Goal: Task Accomplishment & Management: Complete application form

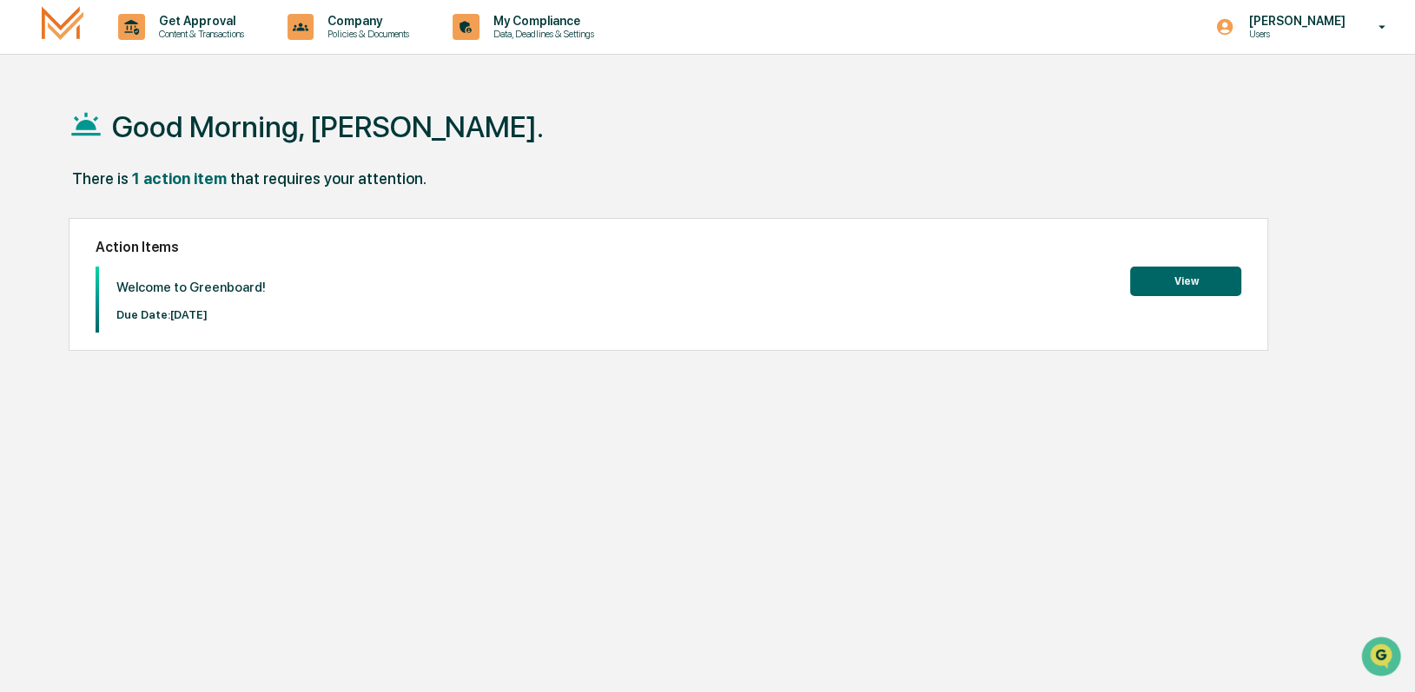
click at [1179, 279] on button "View" at bounding box center [1185, 282] width 111 height 30
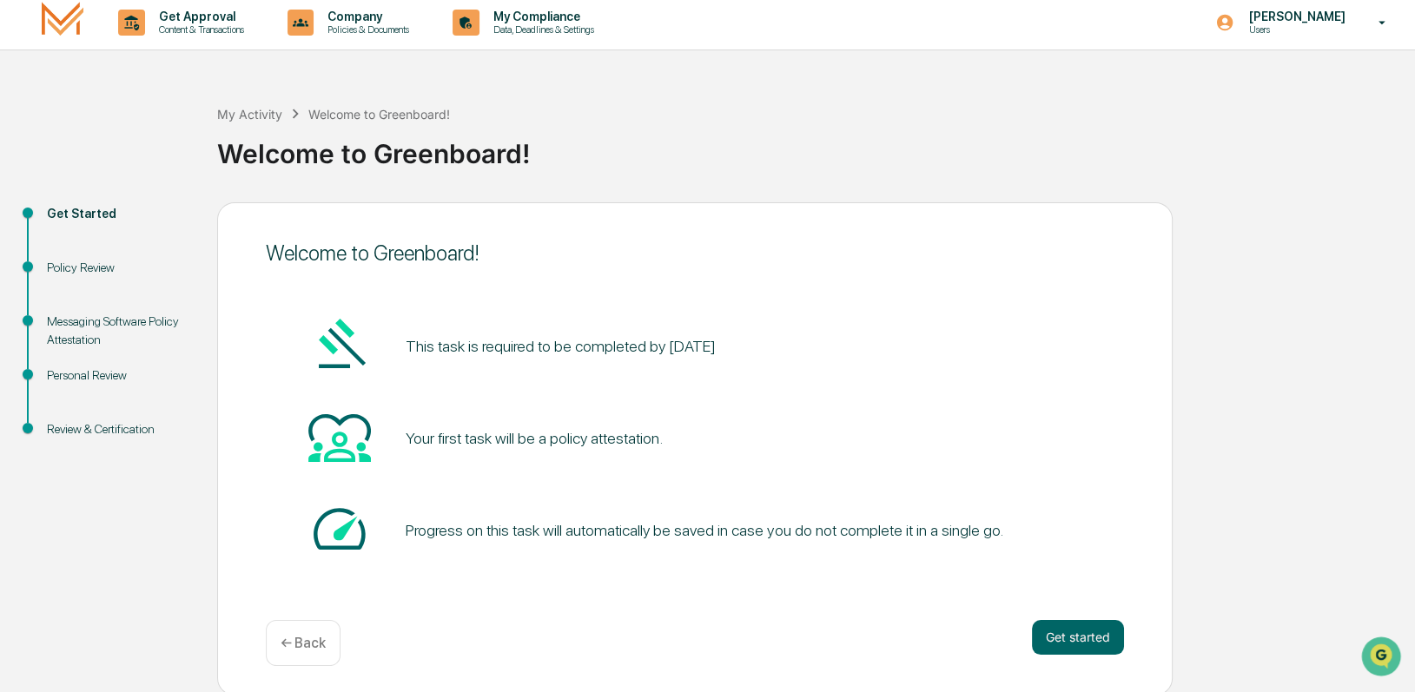
scroll to position [6, 0]
click at [1085, 631] on button "Get started" at bounding box center [1078, 635] width 92 height 35
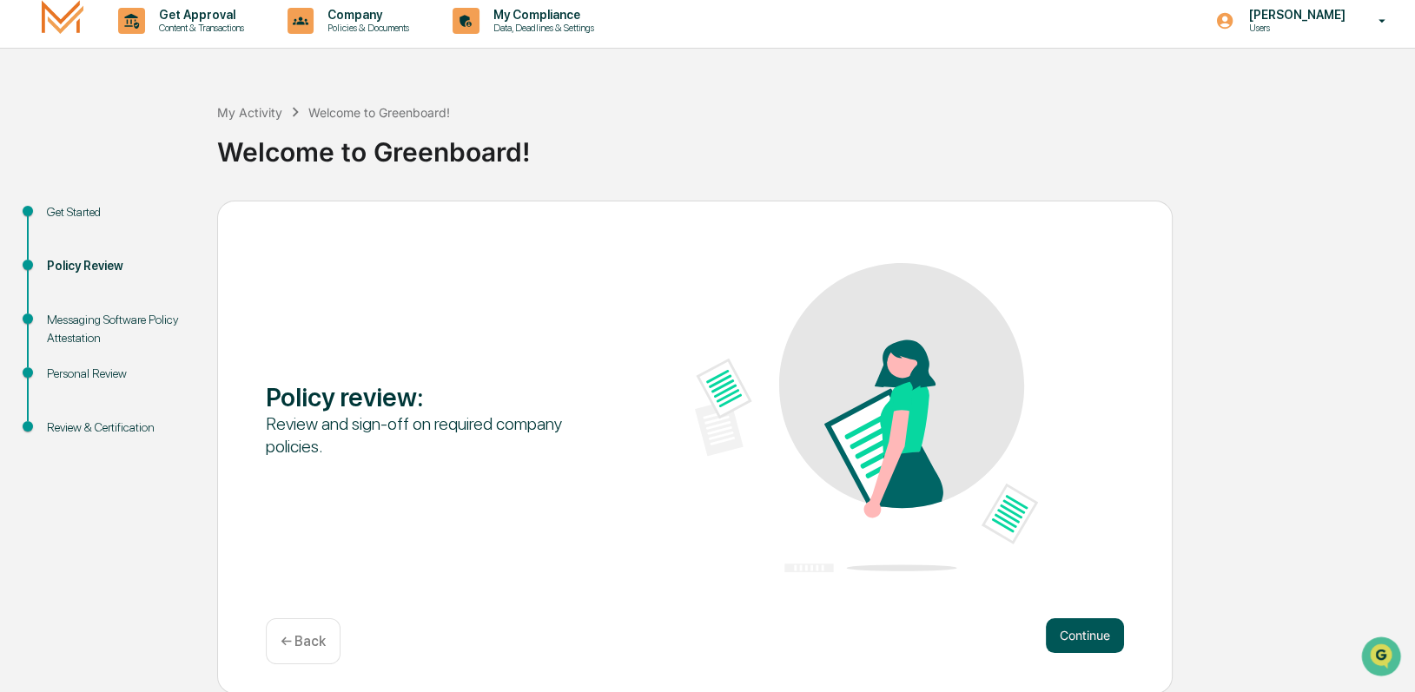
click at [1074, 642] on button "Continue" at bounding box center [1085, 635] width 78 height 35
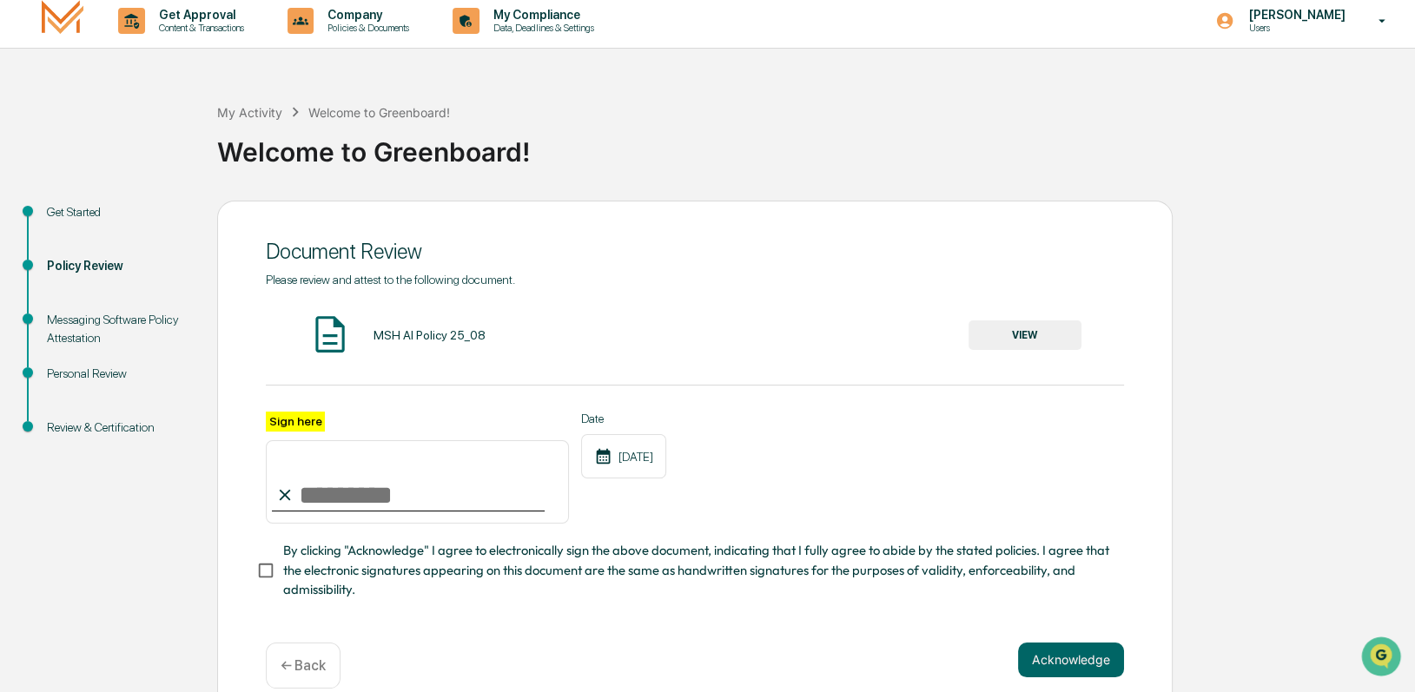
click at [348, 501] on input "Sign here" at bounding box center [417, 481] width 303 height 83
type input "**********"
drag, startPoint x: 764, startPoint y: 507, endPoint x: 605, endPoint y: 561, distance: 167.8
click at [763, 507] on div "**********" at bounding box center [695, 468] width 858 height 113
click at [1053, 670] on button "Acknowledge" at bounding box center [1071, 660] width 106 height 35
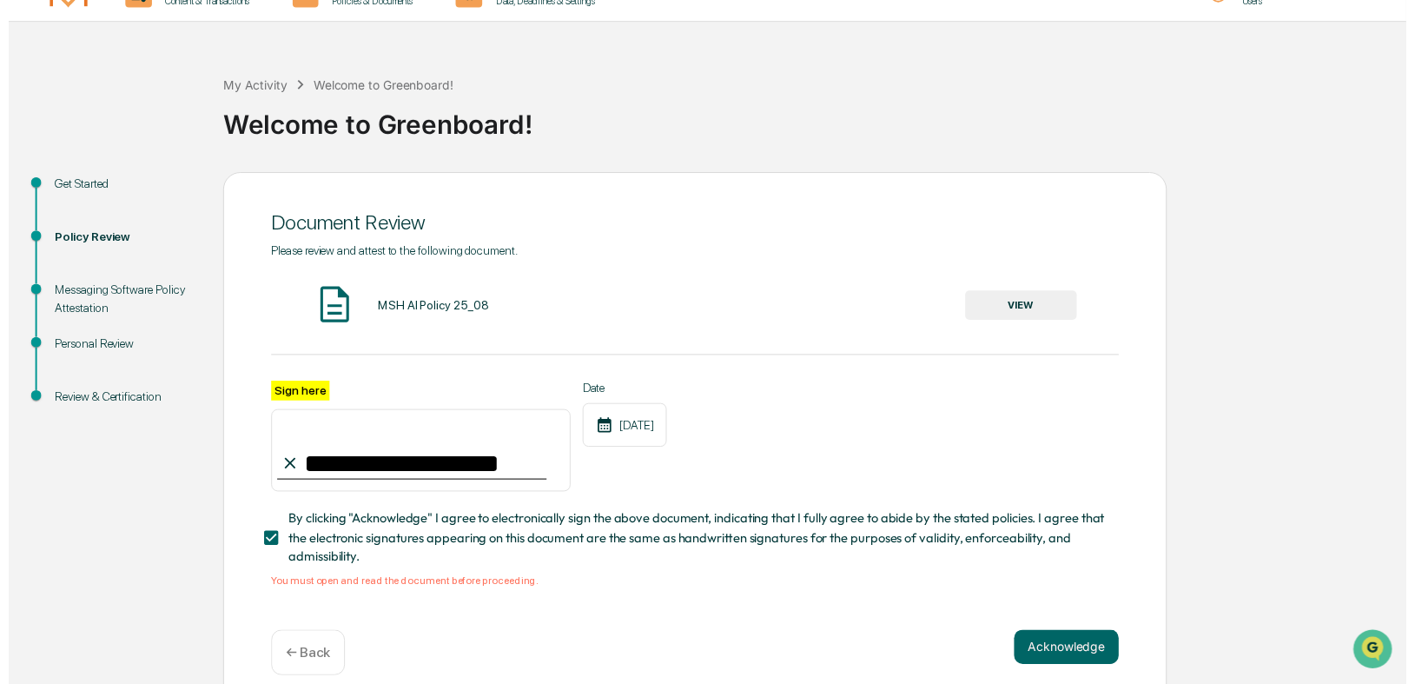
scroll to position [57, 0]
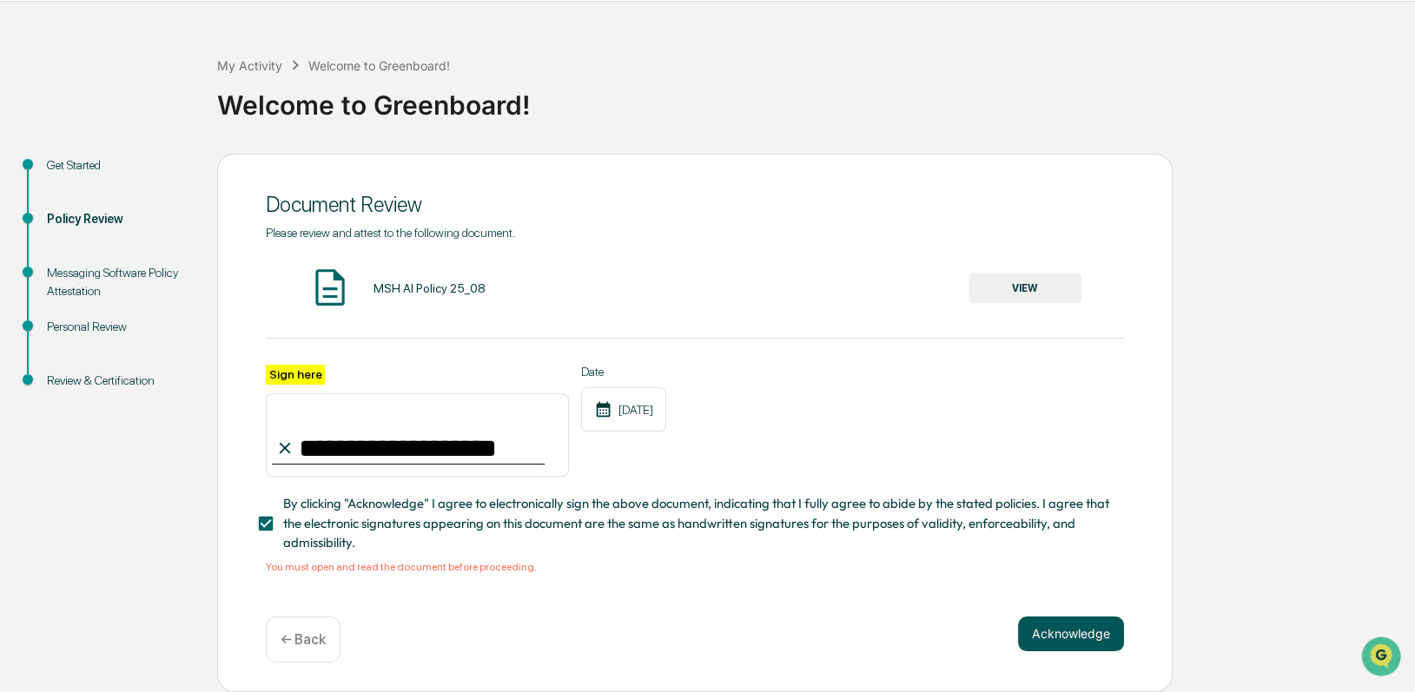
click at [1067, 637] on button "Acknowledge" at bounding box center [1071, 634] width 106 height 35
click at [1001, 294] on button "VIEW" at bounding box center [1024, 289] width 113 height 30
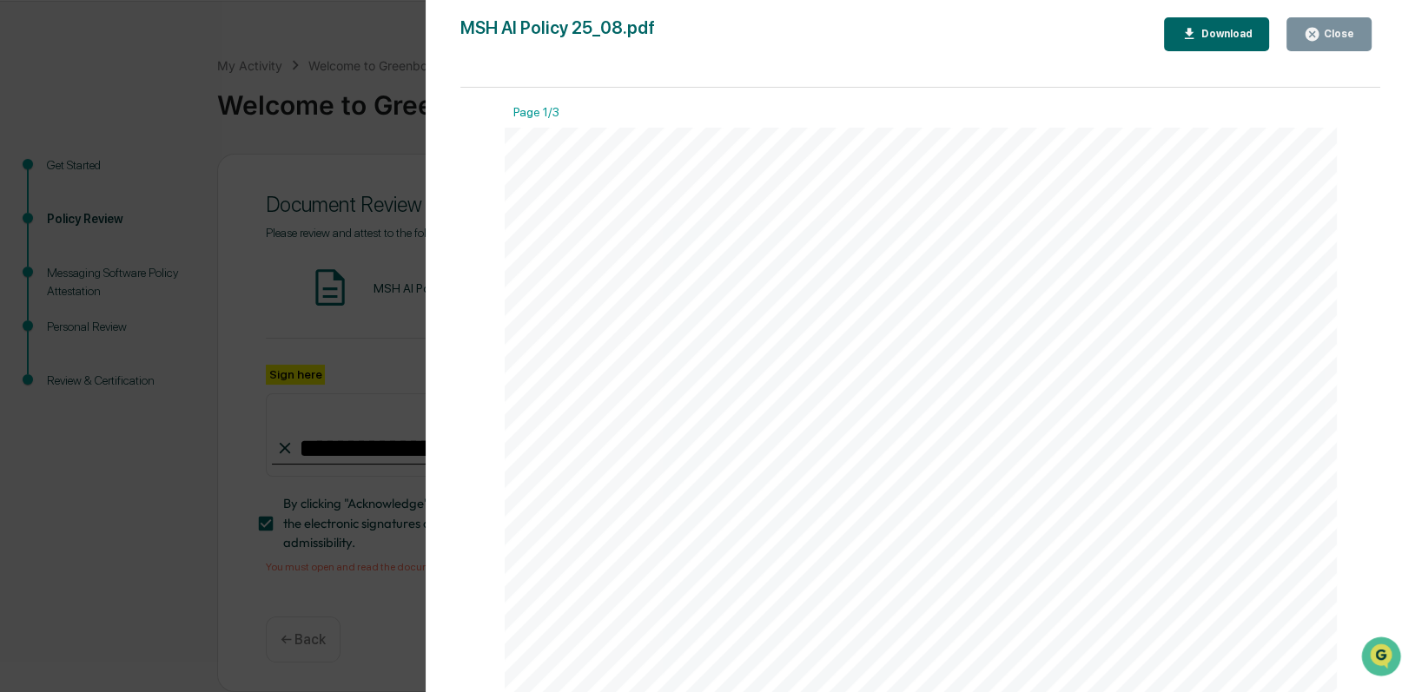
click at [334, 165] on div "Version History [DATE] 02:14 PM [PERSON_NAME] MSH AI Policy 25_08.pdf Close Dow…" at bounding box center [707, 346] width 1415 height 692
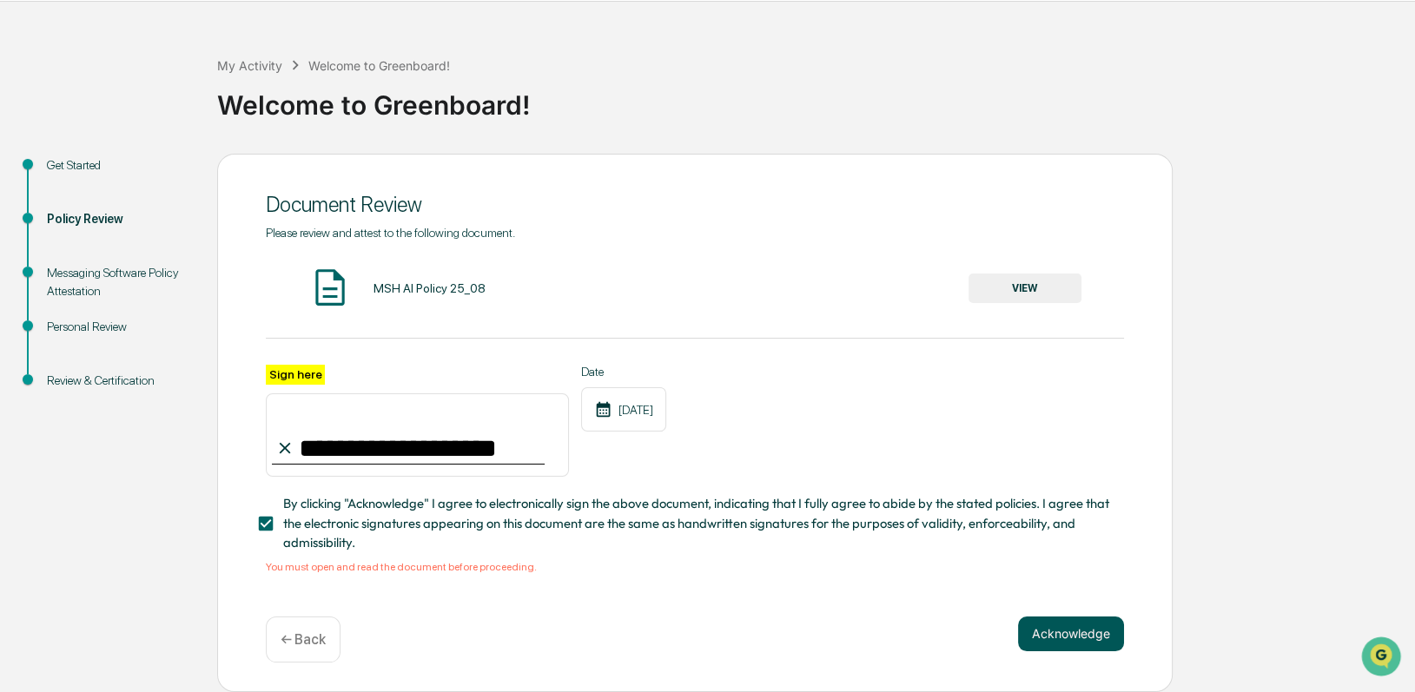
click at [1085, 640] on button "Acknowledge" at bounding box center [1071, 634] width 106 height 35
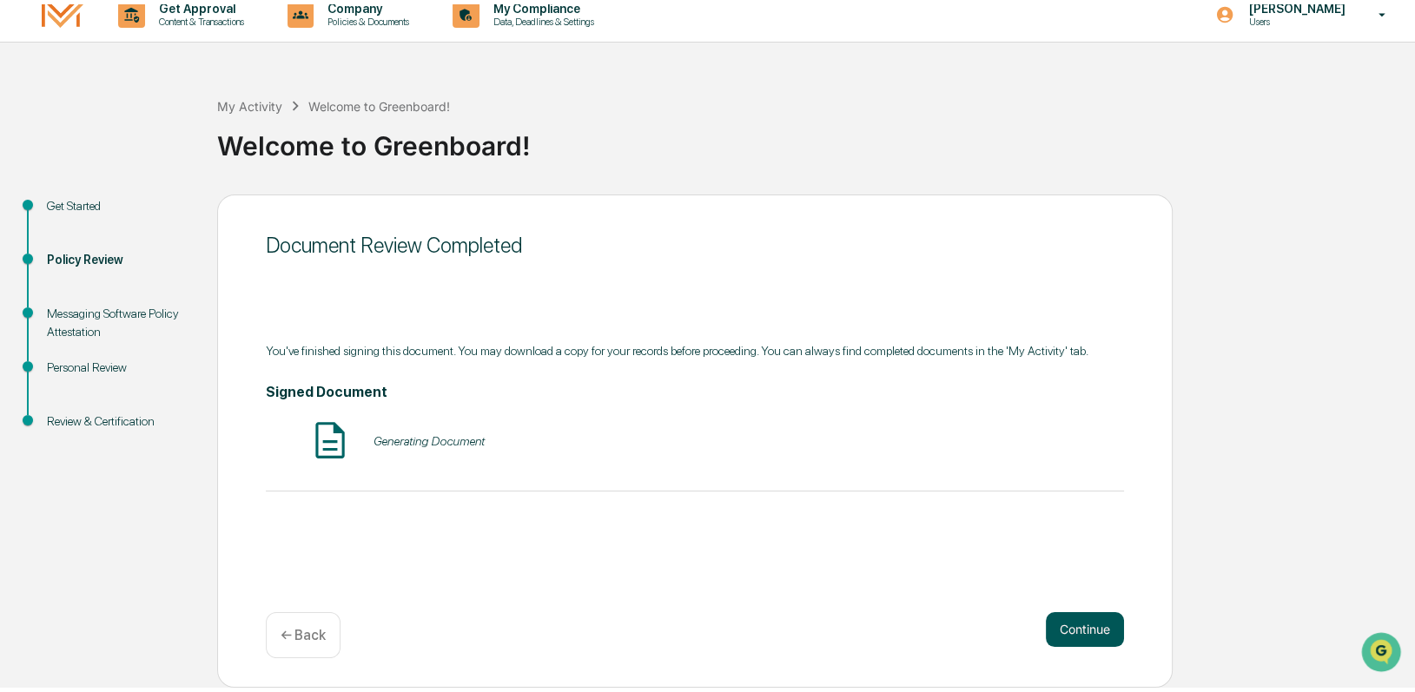
scroll to position [6, 0]
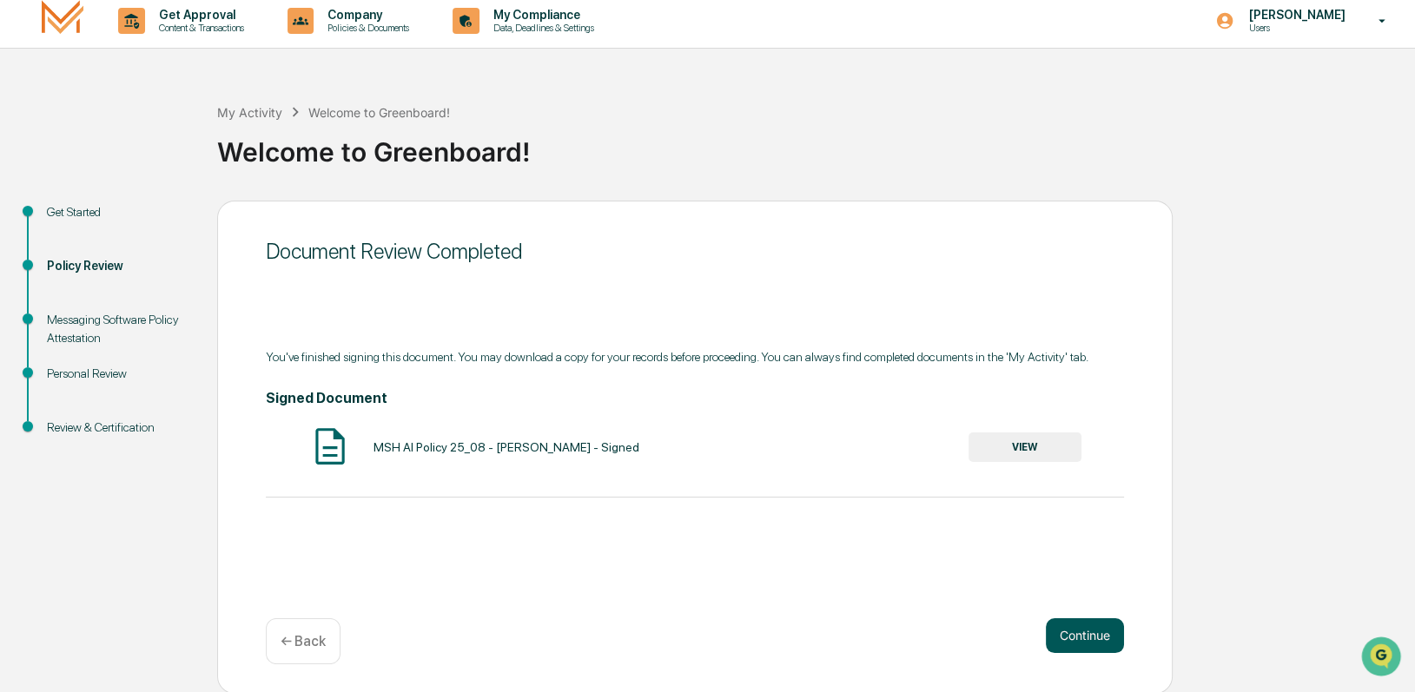
click at [1089, 634] on button "Continue" at bounding box center [1085, 635] width 78 height 35
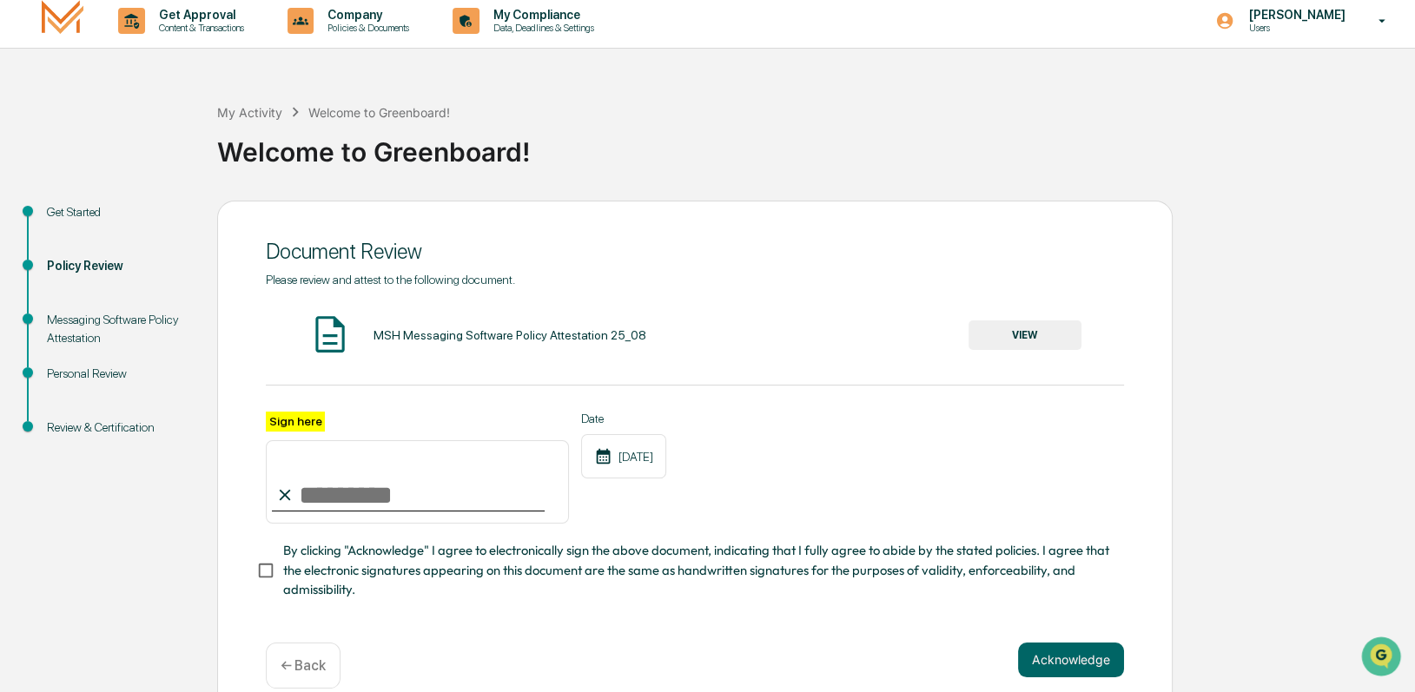
click at [483, 491] on input "Sign here" at bounding box center [417, 481] width 303 height 83
type input "**********"
click at [1025, 321] on button "VIEW" at bounding box center [1024, 336] width 113 height 30
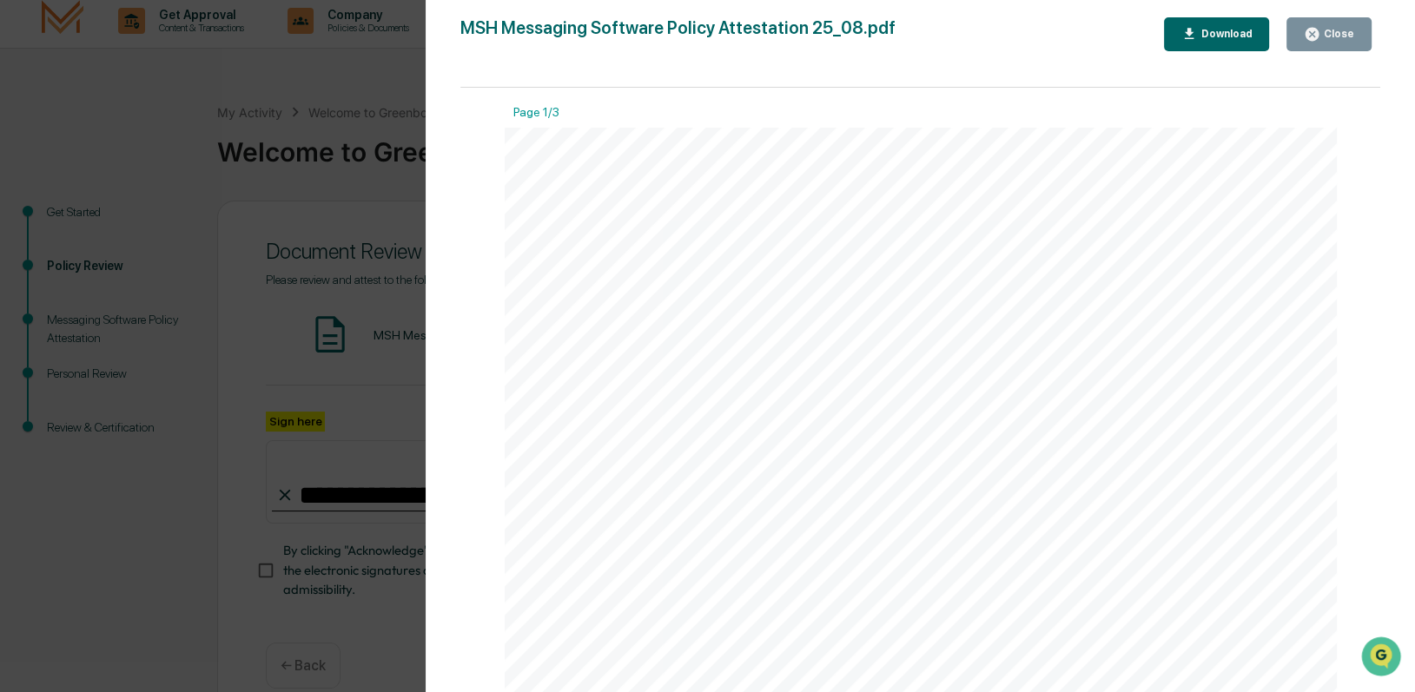
click at [354, 197] on div "Version History [DATE] 02:15 PM [PERSON_NAME] MSH Messaging Software Policy Att…" at bounding box center [707, 346] width 1415 height 692
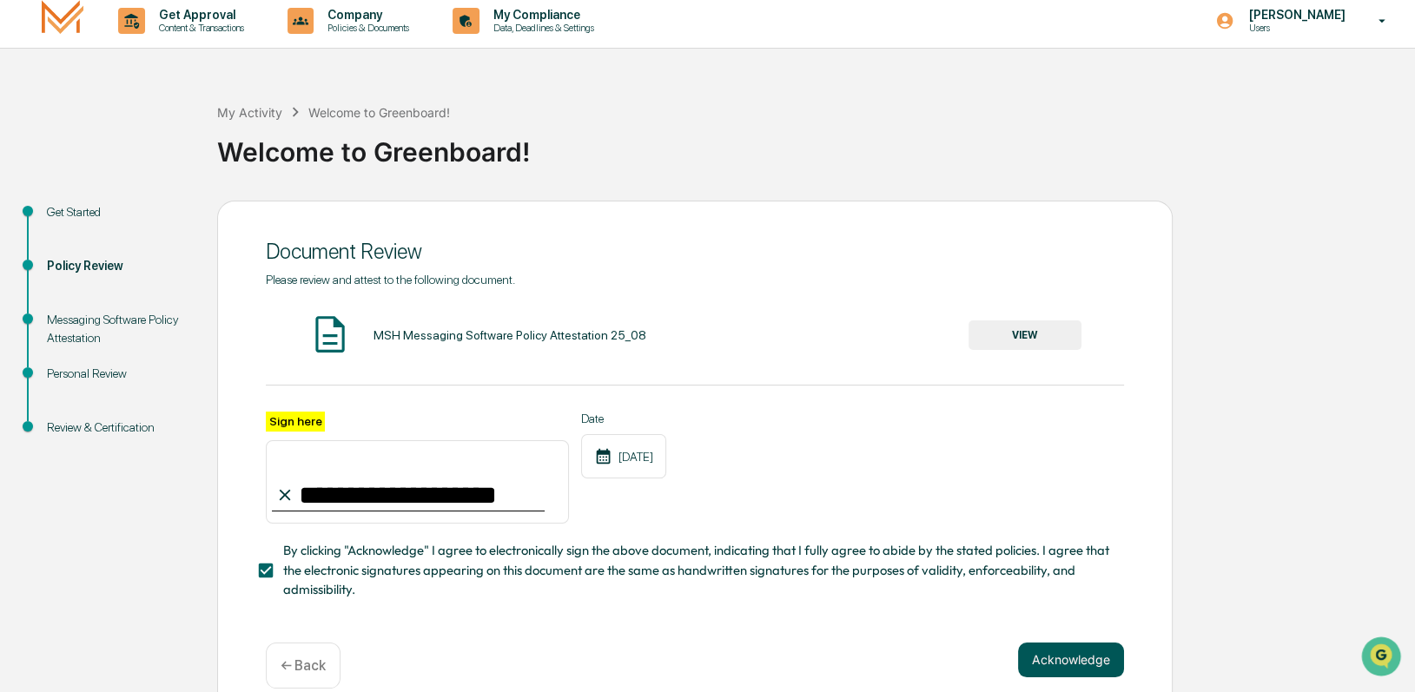
click at [1067, 665] on button "Acknowledge" at bounding box center [1071, 660] width 106 height 35
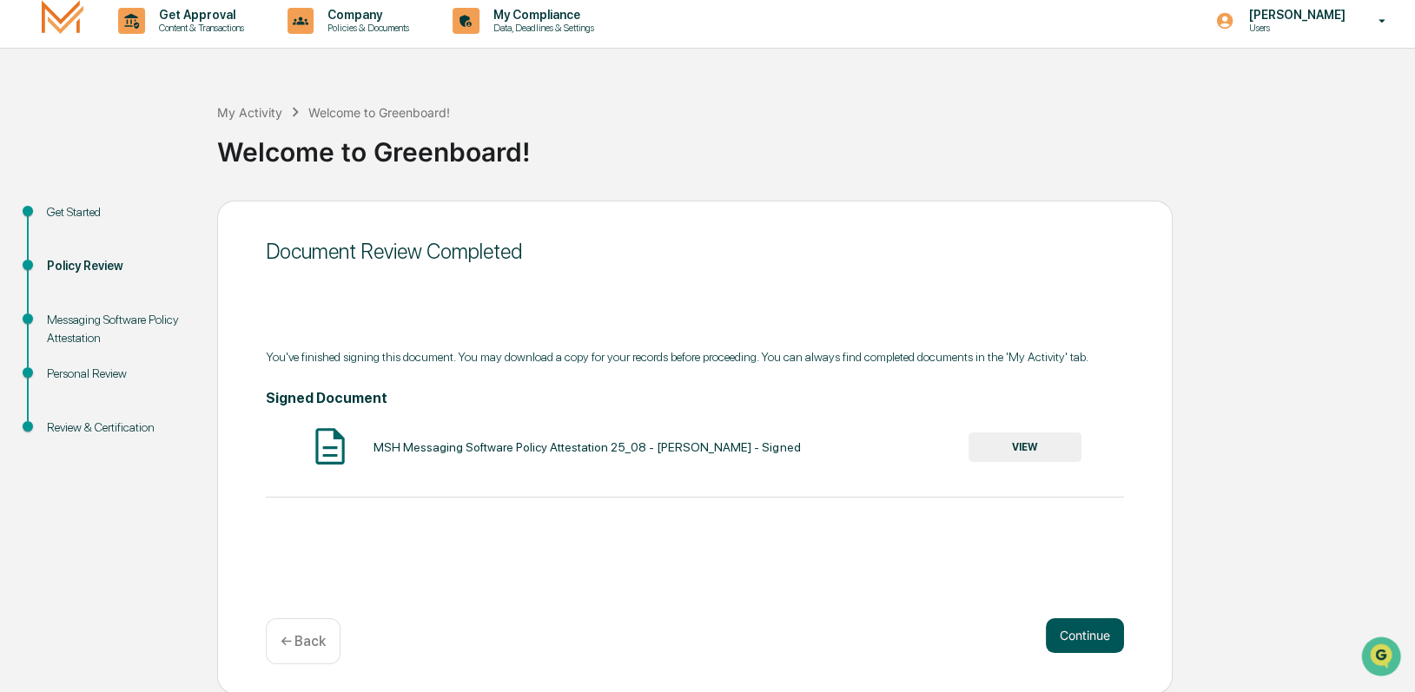
click at [1099, 649] on button "Continue" at bounding box center [1085, 635] width 78 height 35
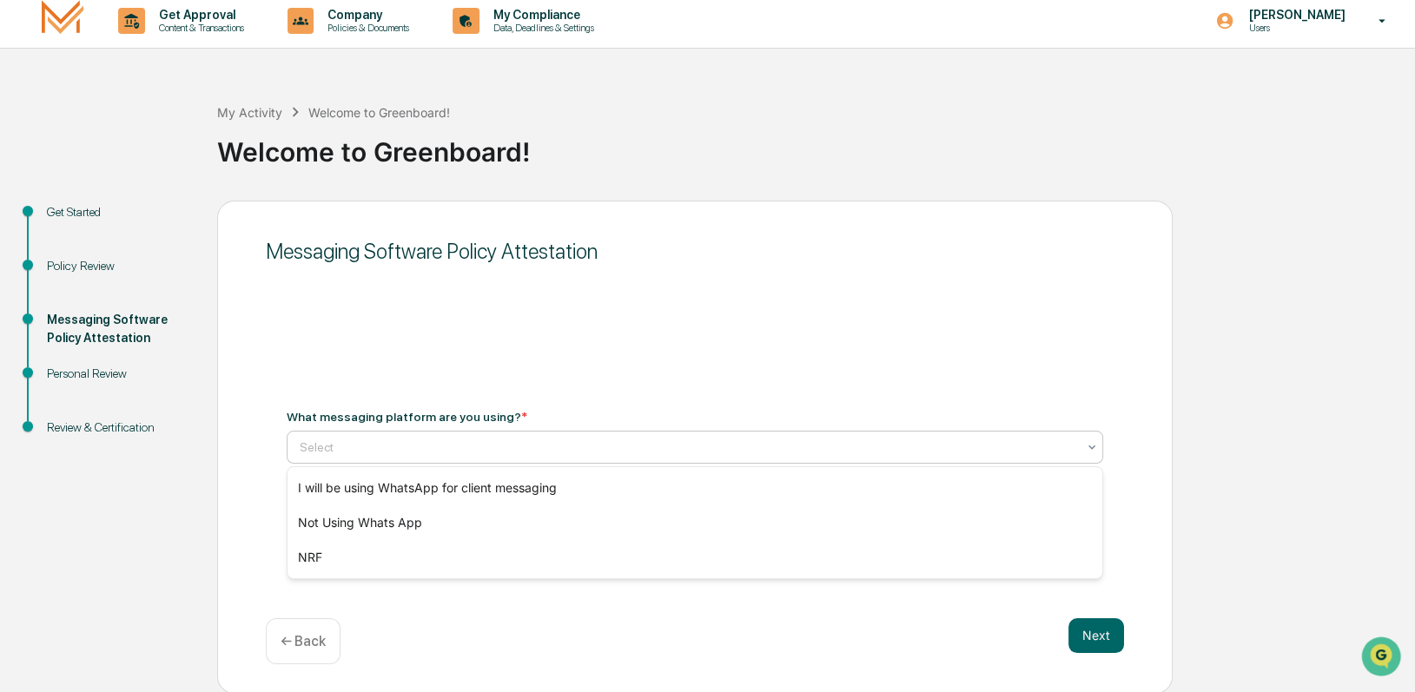
click at [477, 447] on div at bounding box center [688, 447] width 776 height 17
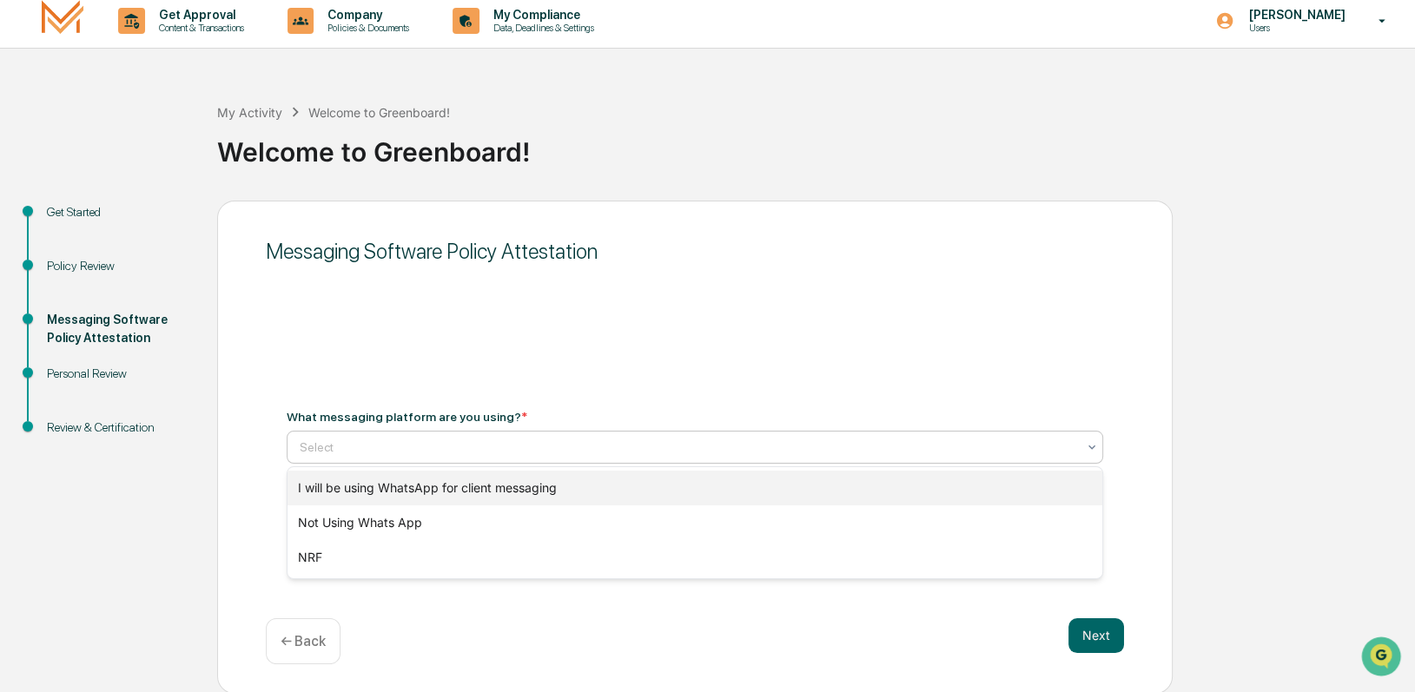
click at [415, 495] on div "I will be using WhatsApp for client messaging" at bounding box center [695, 488] width 816 height 35
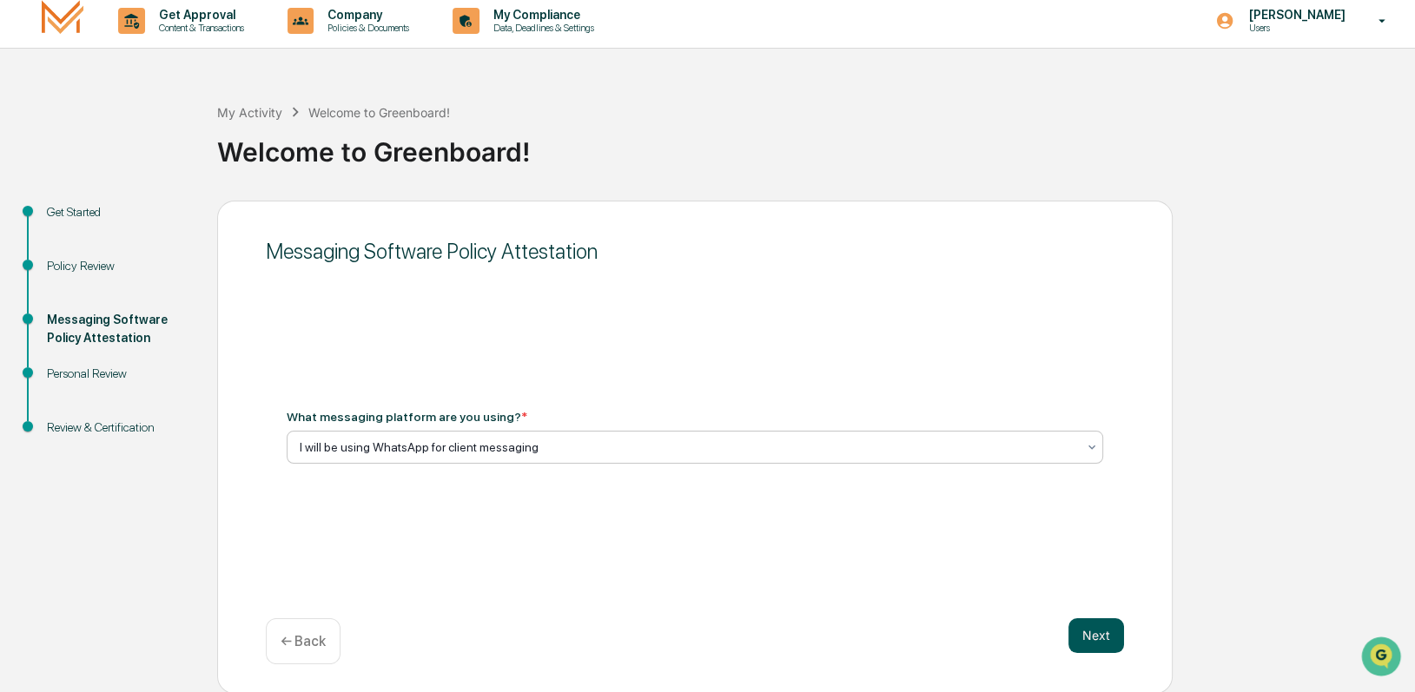
click at [1110, 644] on button "Next" at bounding box center [1096, 635] width 56 height 35
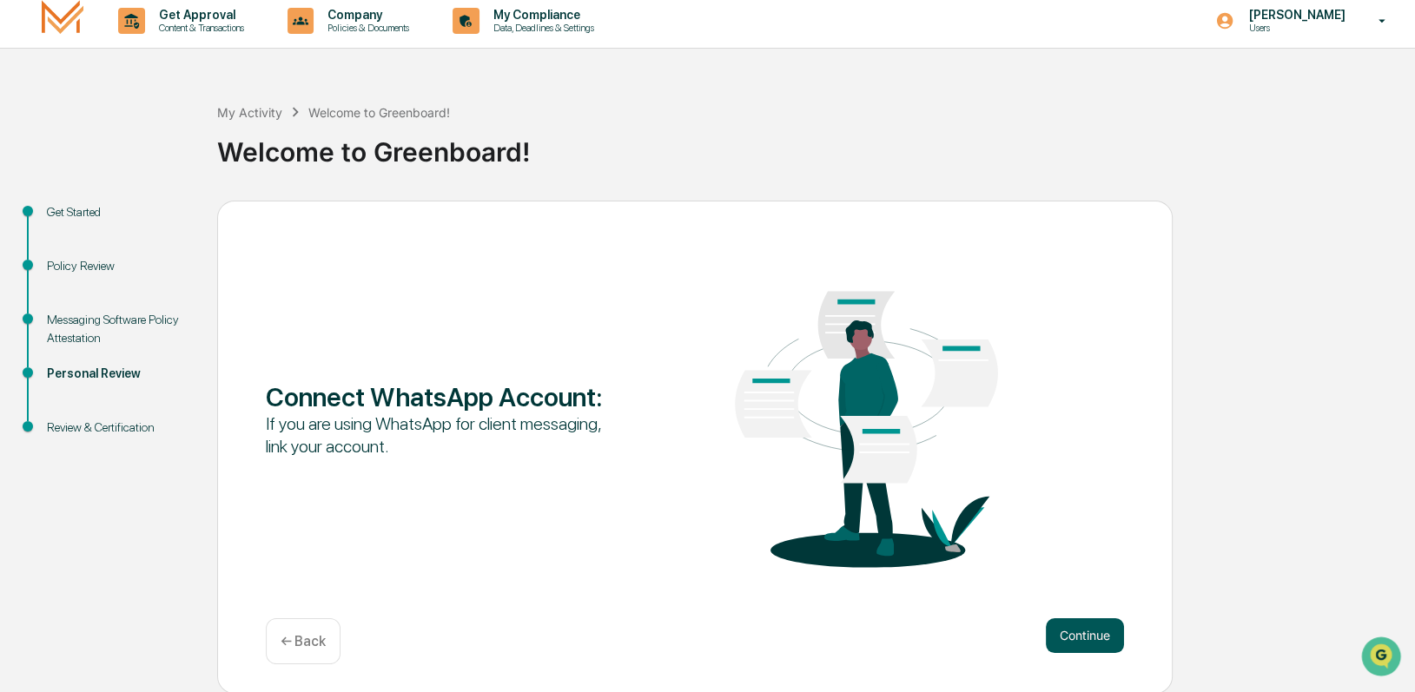
click at [1099, 636] on button "Continue" at bounding box center [1085, 635] width 78 height 35
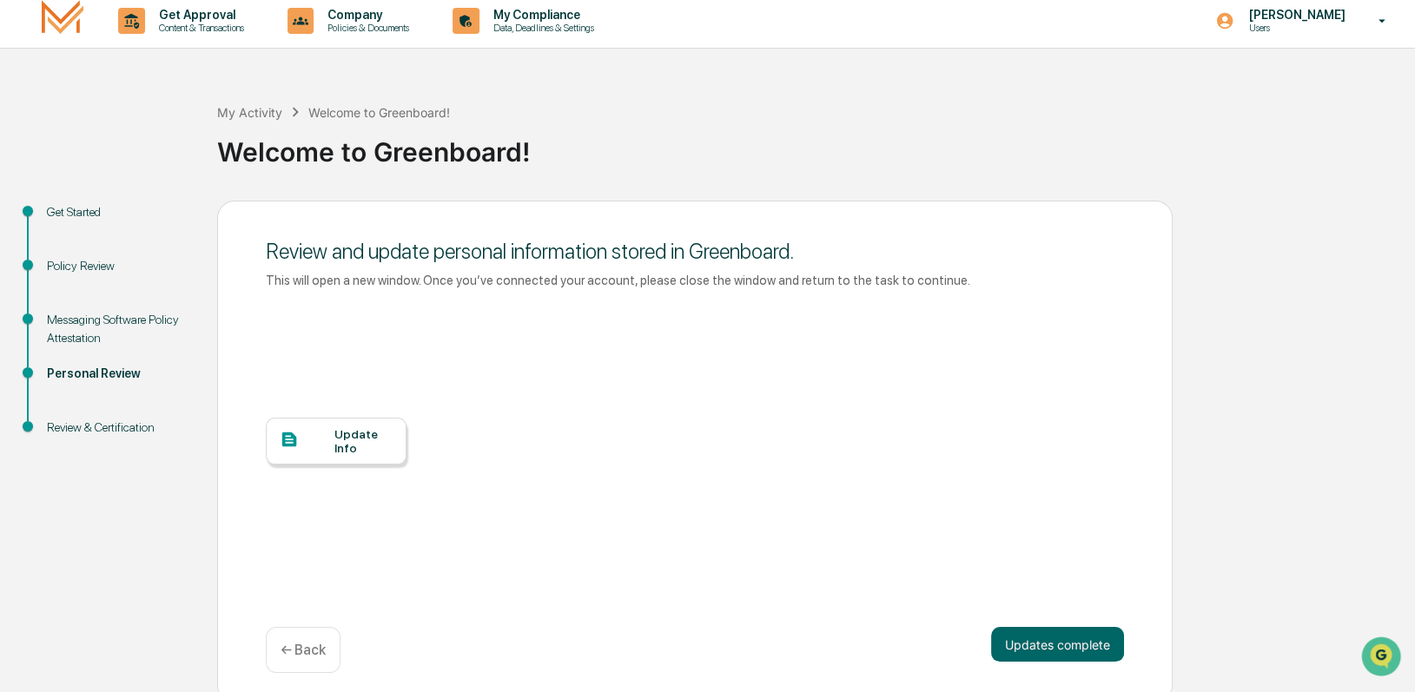
click at [342, 444] on div "Update Info" at bounding box center [363, 441] width 58 height 28
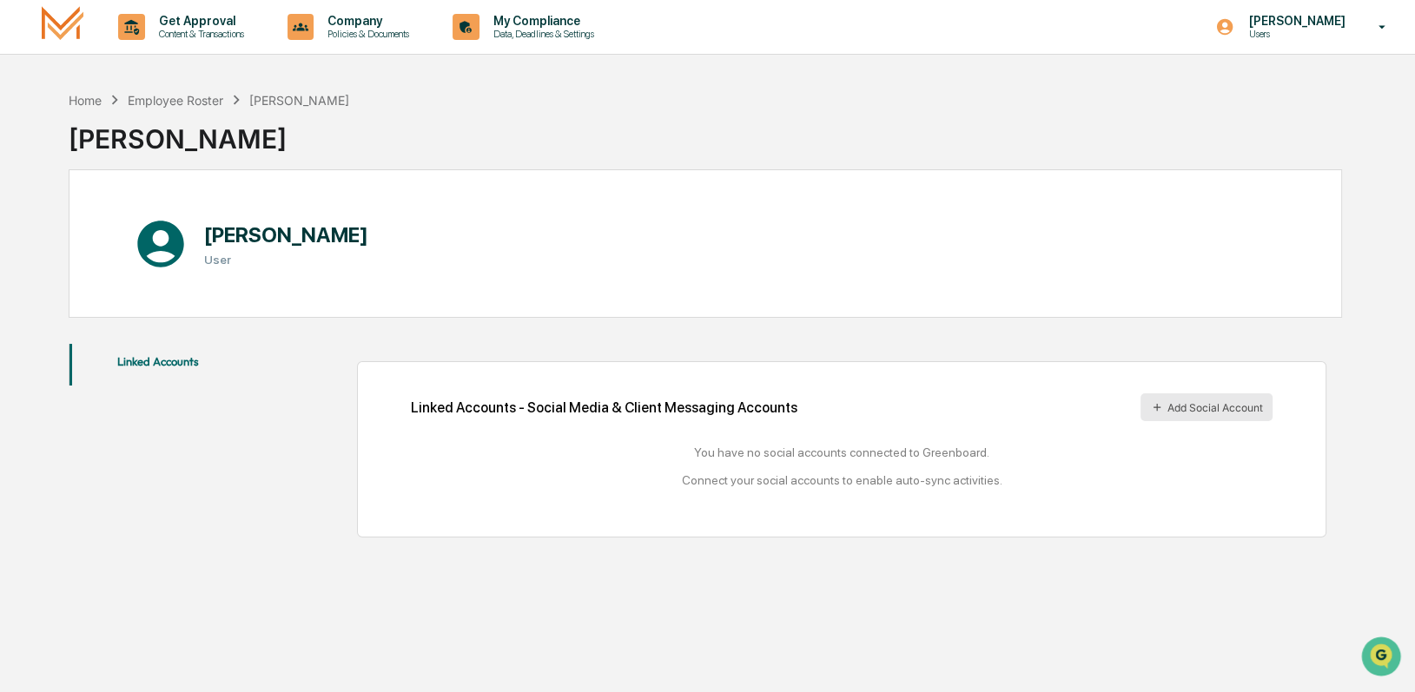
click at [1192, 412] on button "Add Social Account" at bounding box center [1206, 407] width 132 height 28
click at [1226, 404] on button "Add Social Account" at bounding box center [1206, 407] width 132 height 28
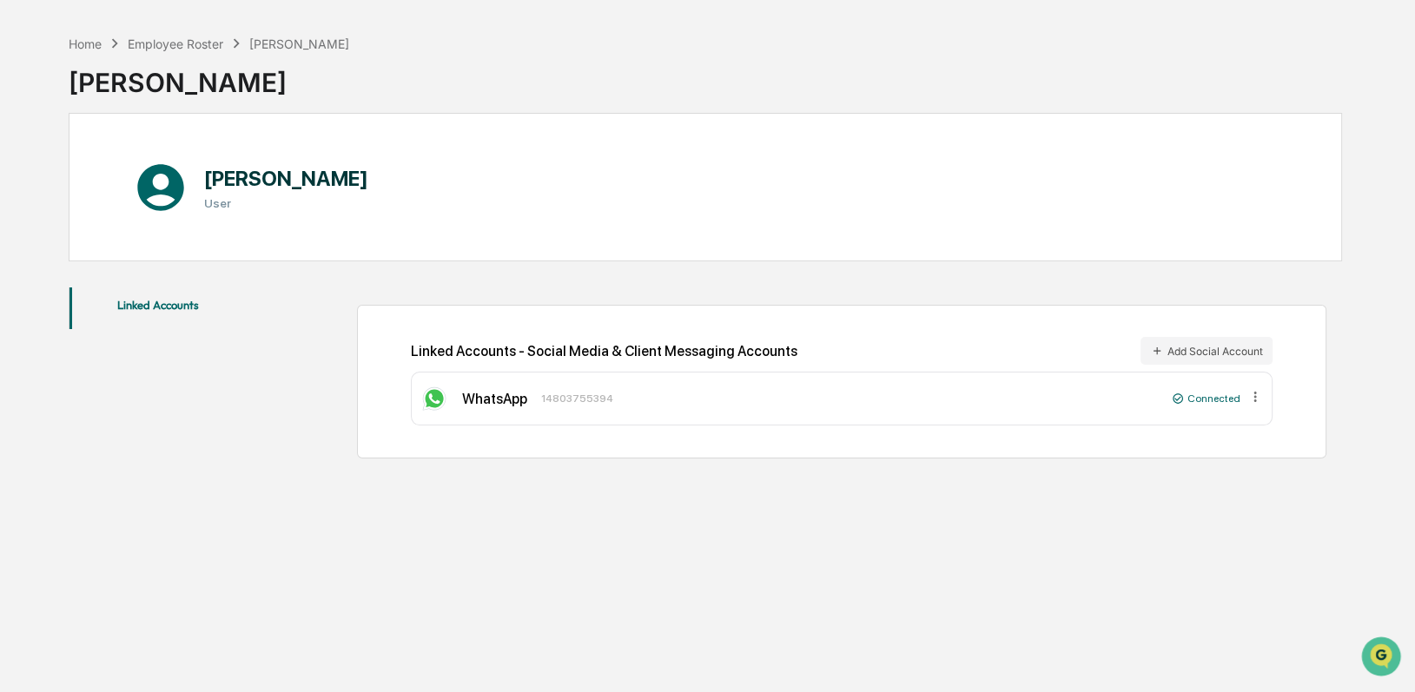
scroll to position [82, 0]
